Goal: Book appointment/travel/reservation

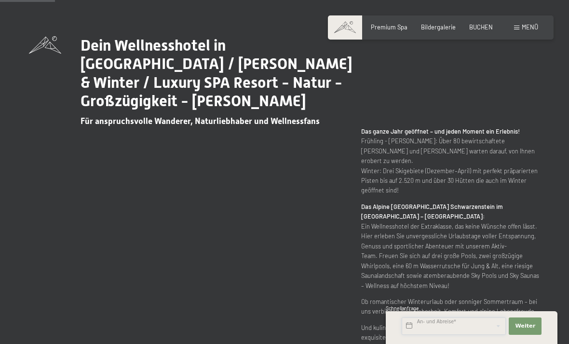
click at [464, 334] on input "text" at bounding box center [453, 325] width 104 height 17
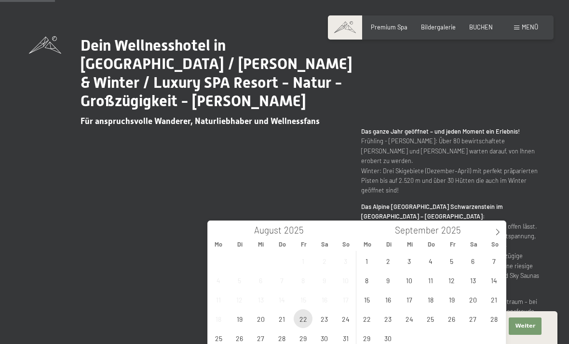
click at [305, 320] on span "22" at bounding box center [302, 318] width 19 height 19
click at [221, 336] on span "25" at bounding box center [218, 337] width 19 height 19
type input "Fr. 22.08.2025 - Mo. 25.08.2025"
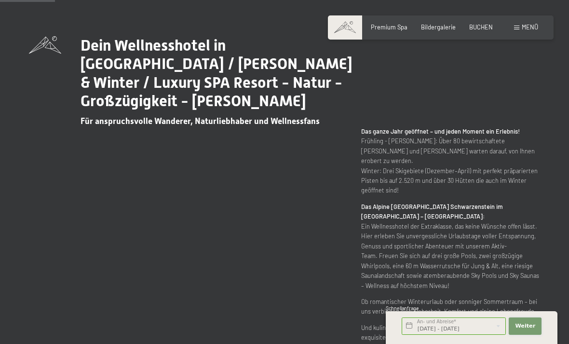
click at [529, 330] on span "Weiter" at bounding box center [525, 326] width 20 height 8
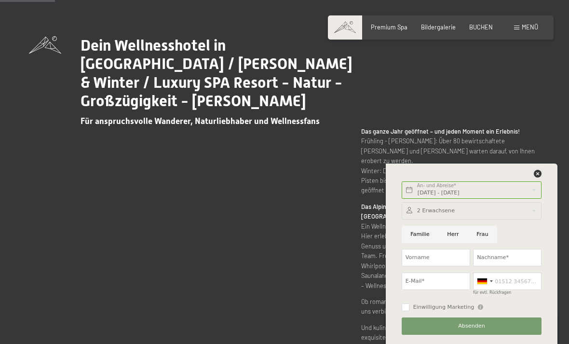
click at [540, 177] on icon at bounding box center [537, 174] width 8 height 8
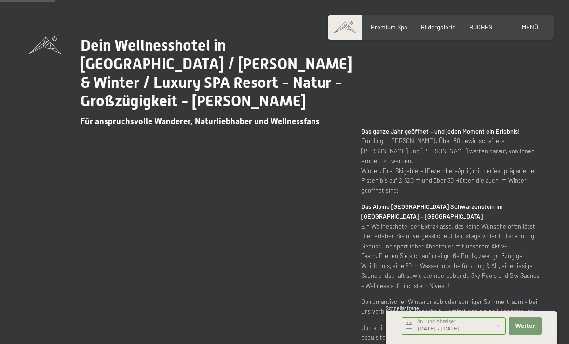
click at [524, 27] on span "Menü" at bounding box center [529, 27] width 16 height 8
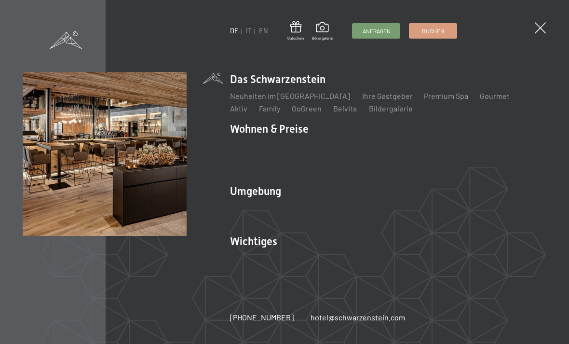
click at [317, 27] on span at bounding box center [322, 28] width 21 height 13
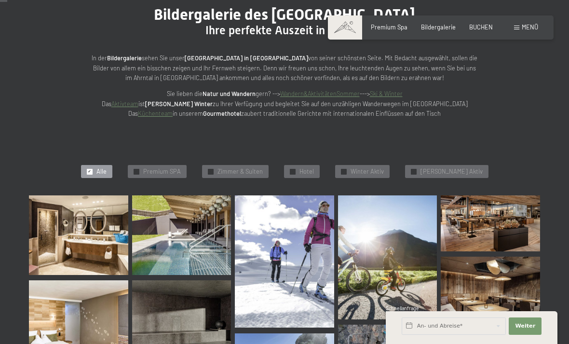
click at [65, 231] on img at bounding box center [78, 234] width 99 height 79
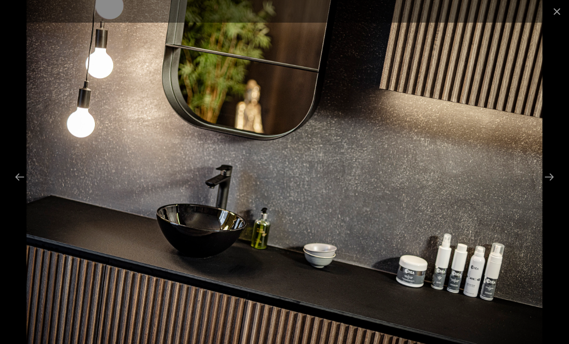
click at [545, 12] on button "Close gallery" at bounding box center [557, 11] width 24 height 23
